Goal: Book appointment/travel/reservation

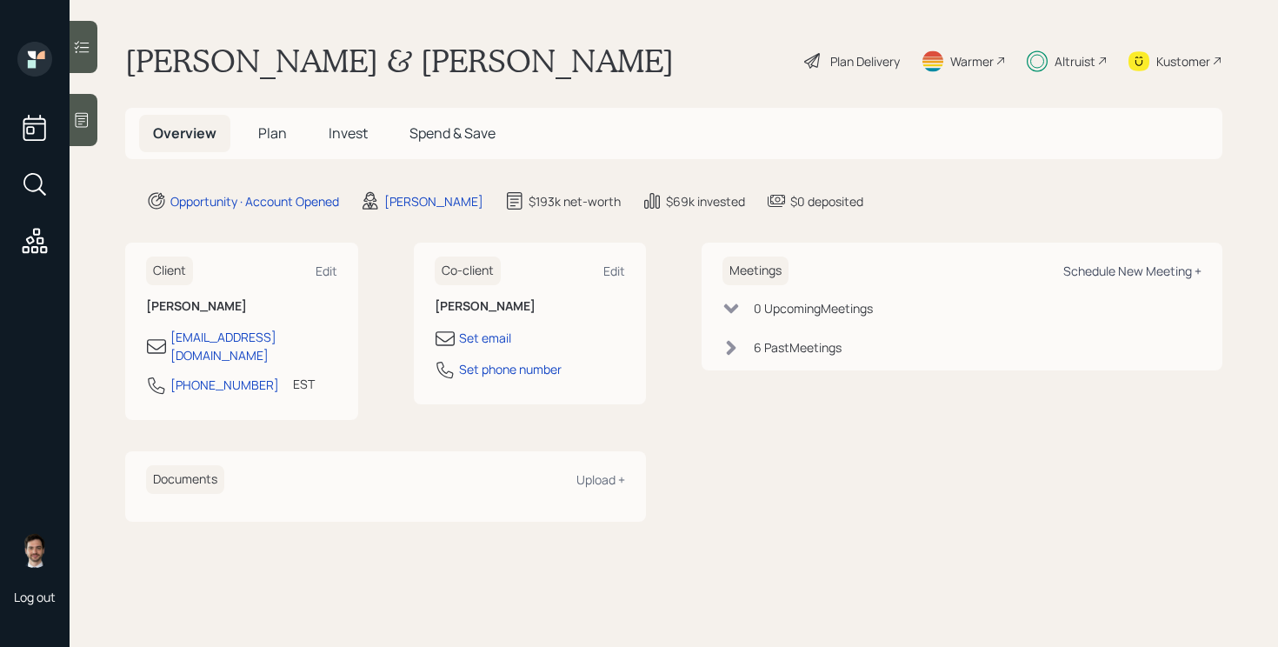
click at [1134, 274] on div "Schedule New Meeting +" at bounding box center [1132, 270] width 138 height 17
select select "ef6b64e1-8f62-4a74-b865-a7df4b35b836"
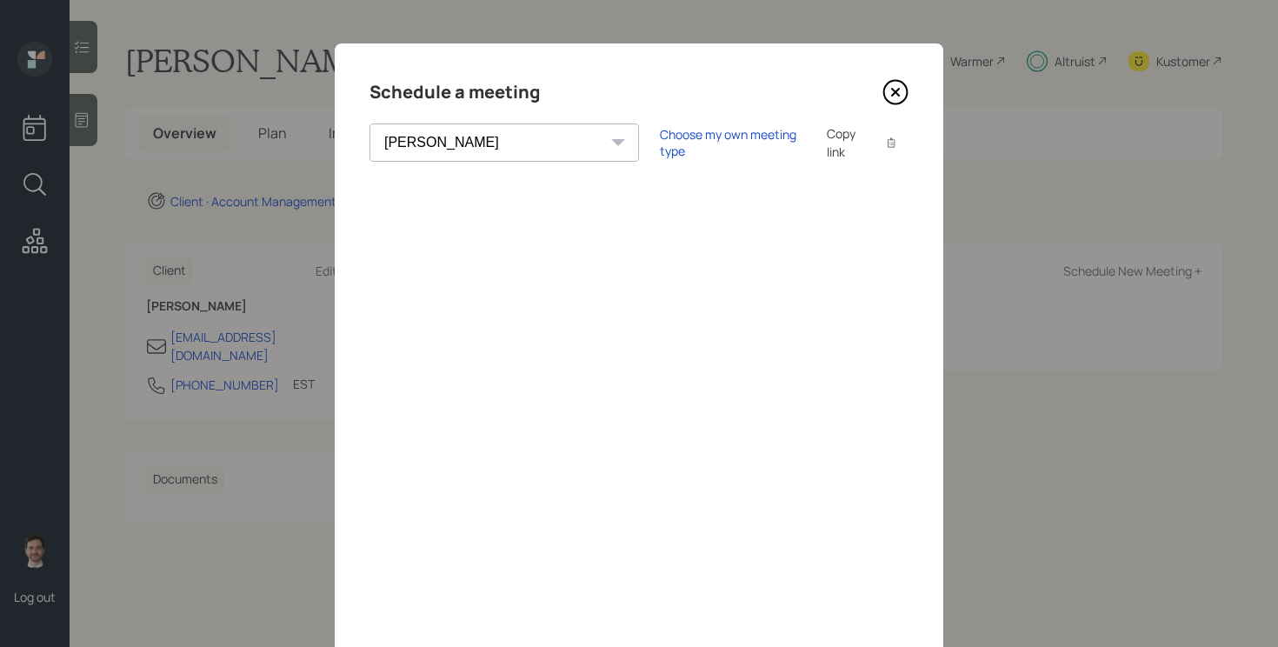
click at [895, 96] on icon at bounding box center [895, 92] width 26 height 26
